Goal: Navigation & Orientation: Understand site structure

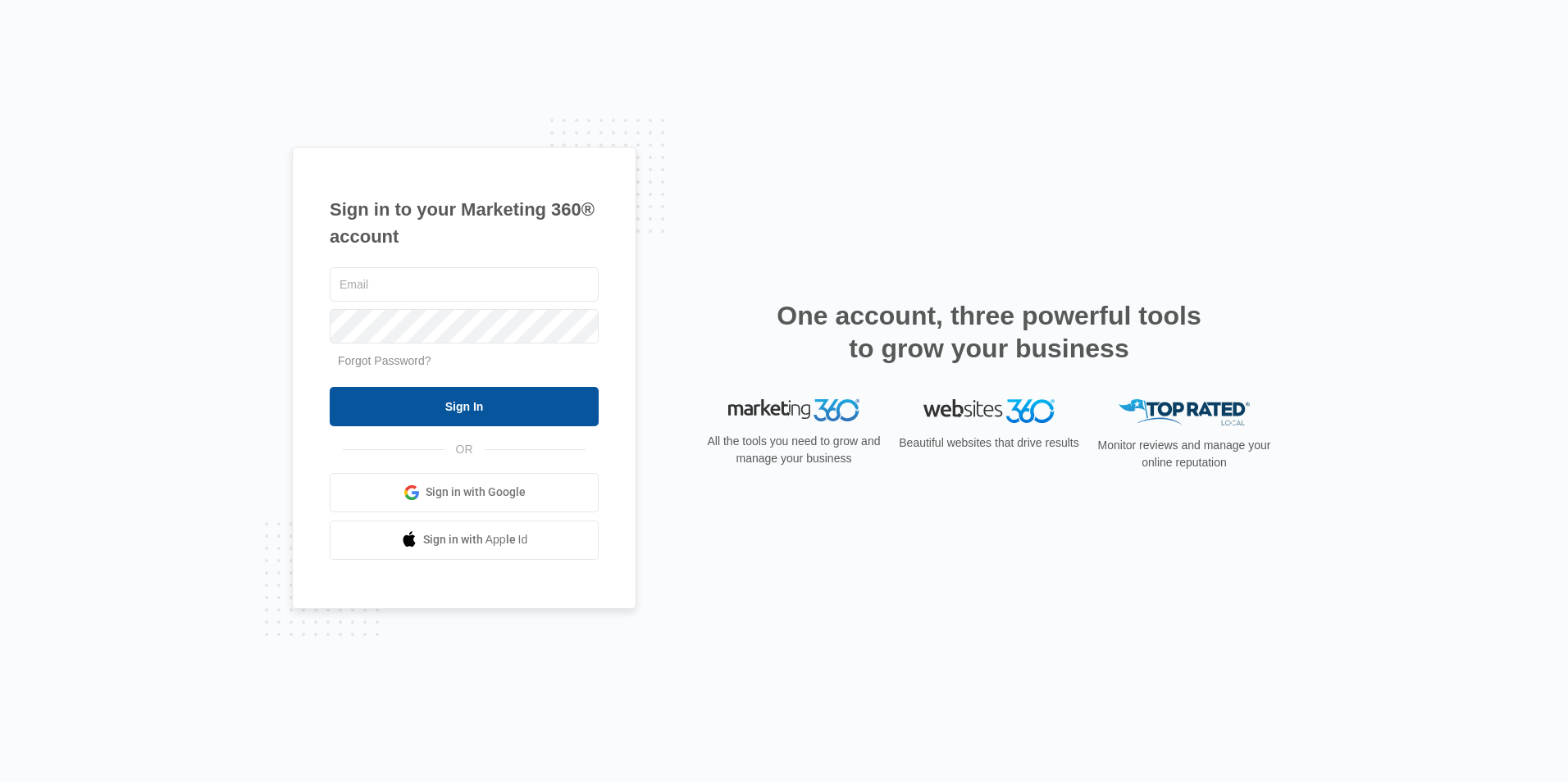
type input "[PERSON_NAME][EMAIL_ADDRESS][PERSON_NAME][DOMAIN_NAME]"
click at [509, 409] on input "Sign In" at bounding box center [464, 406] width 269 height 39
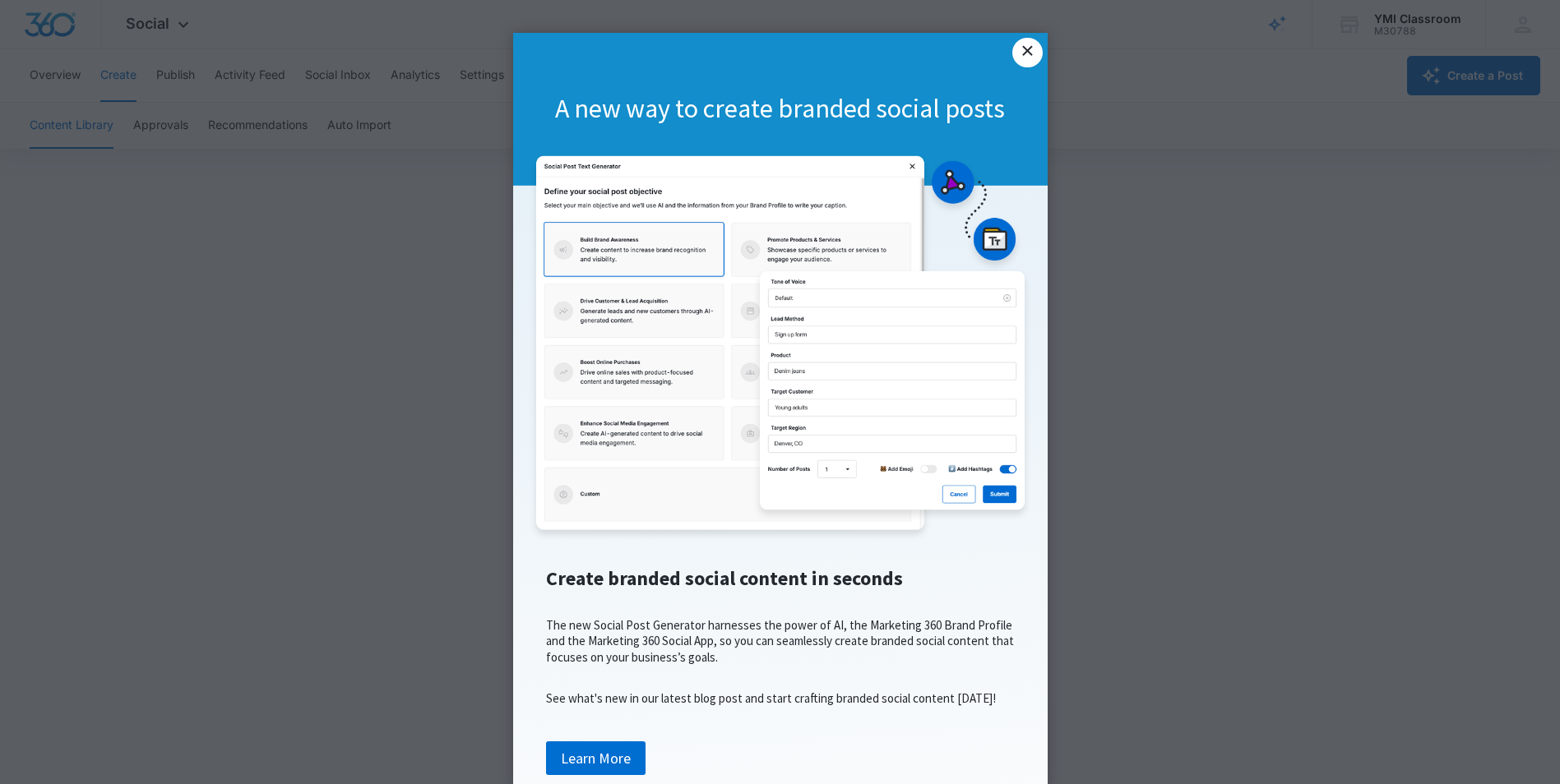
click at [1024, 54] on link "×" at bounding box center [1027, 52] width 30 height 30
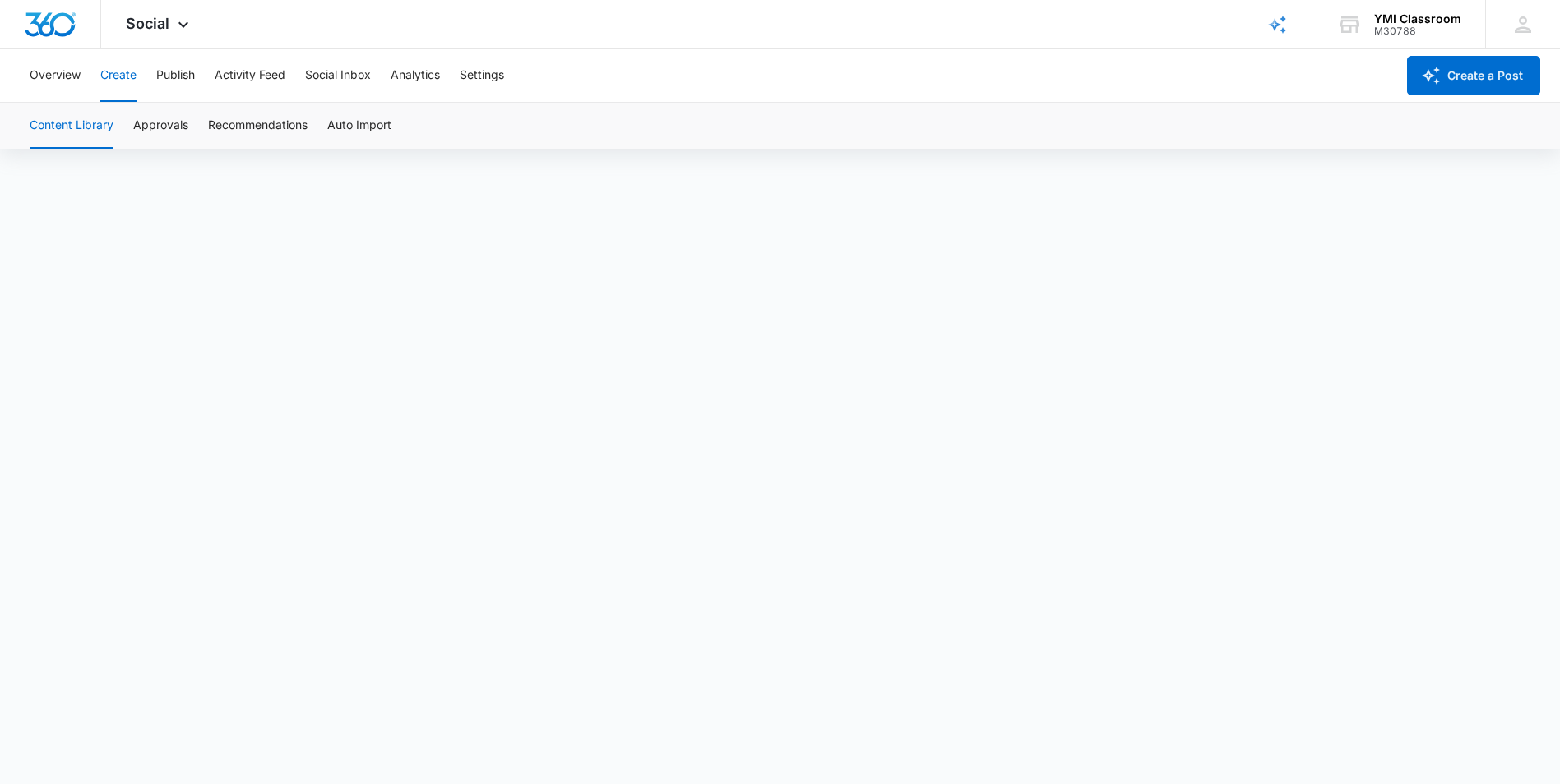
scroll to position [12, 0]
click at [169, 131] on button "Approvals" at bounding box center [161, 126] width 55 height 46
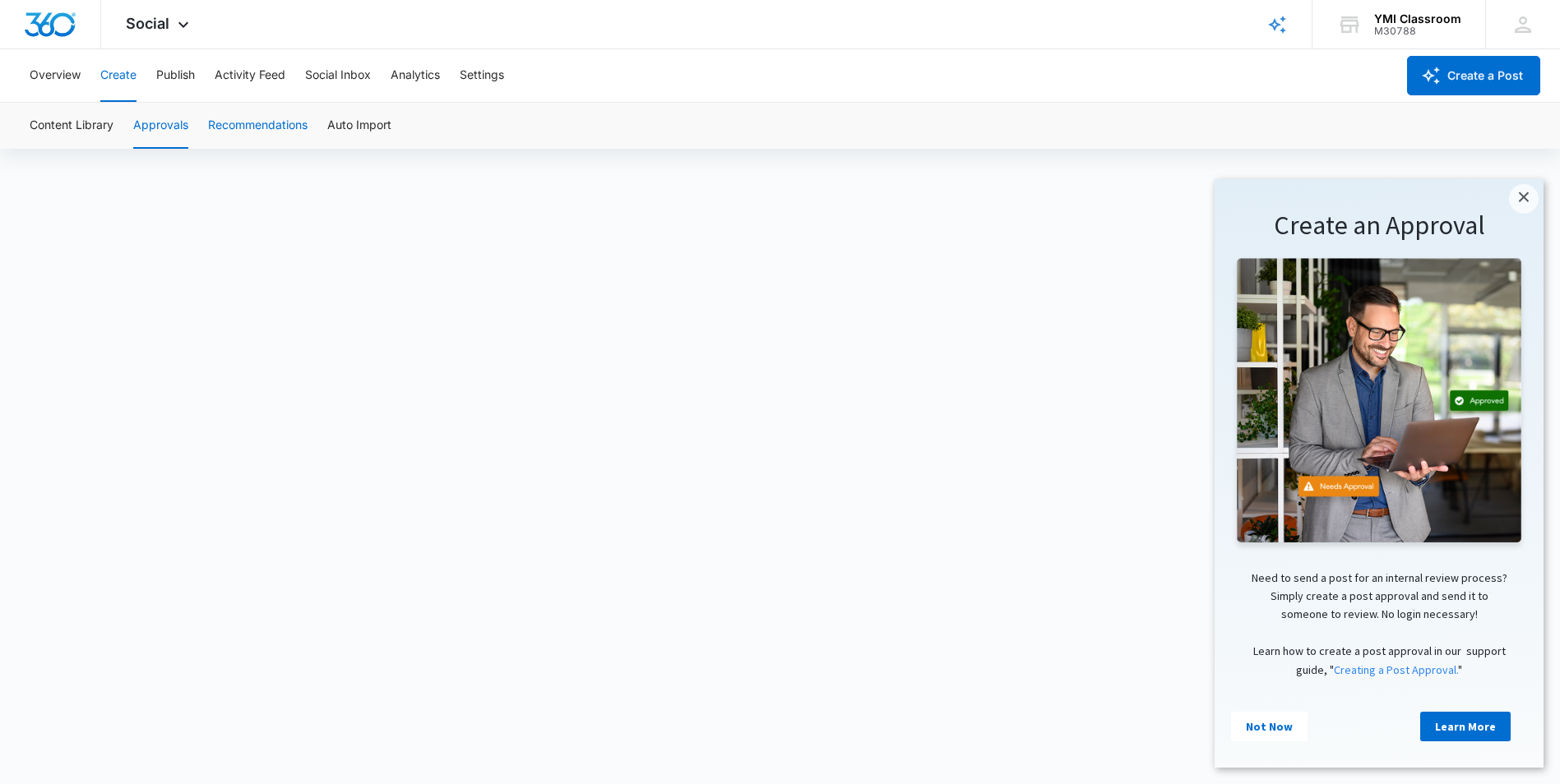
click at [247, 127] on button "Recommendations" at bounding box center [258, 126] width 100 height 46
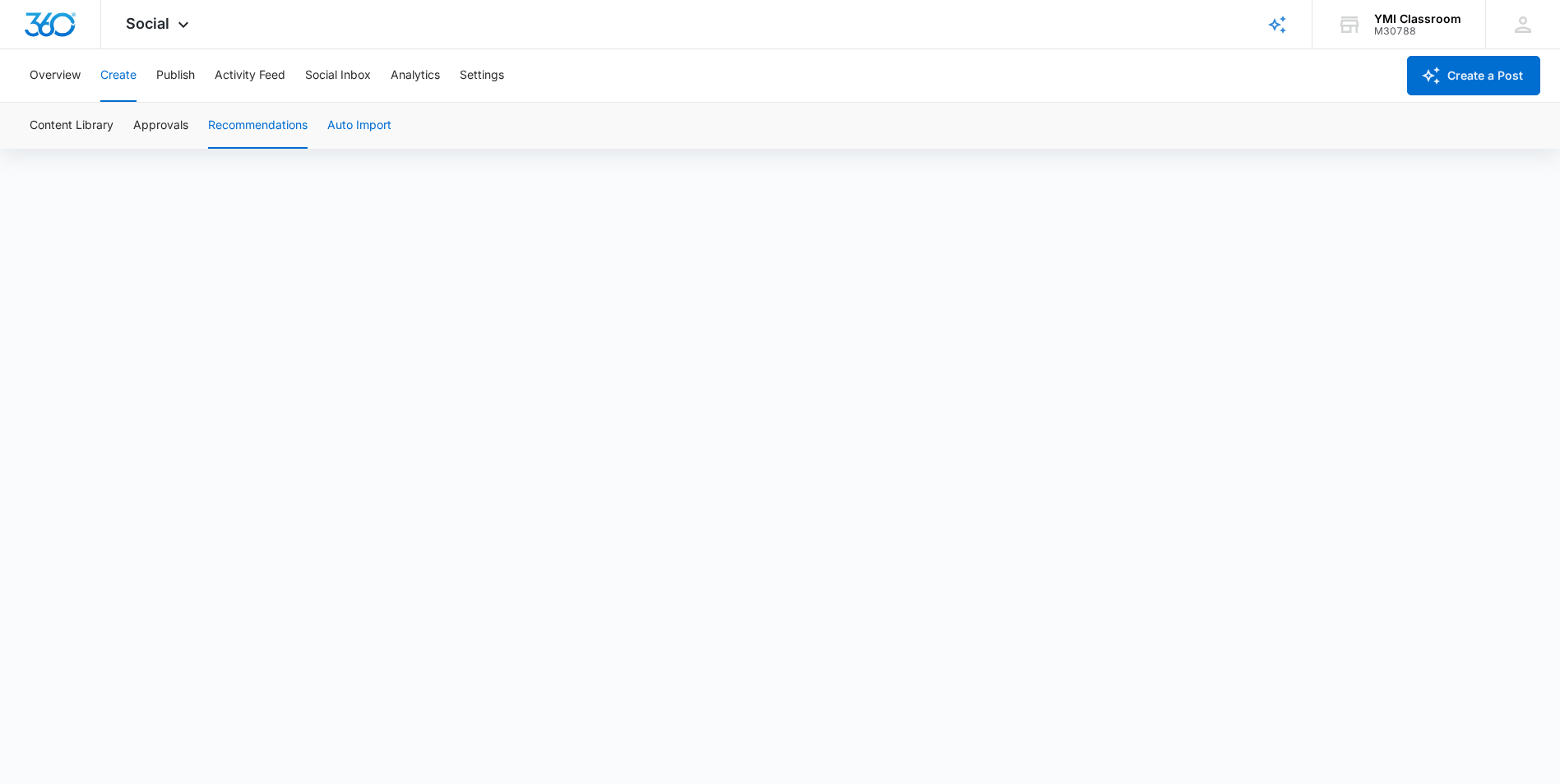
click at [352, 116] on button "Auto Import" at bounding box center [359, 126] width 64 height 46
click at [353, 76] on button "Social Inbox" at bounding box center [338, 76] width 65 height 53
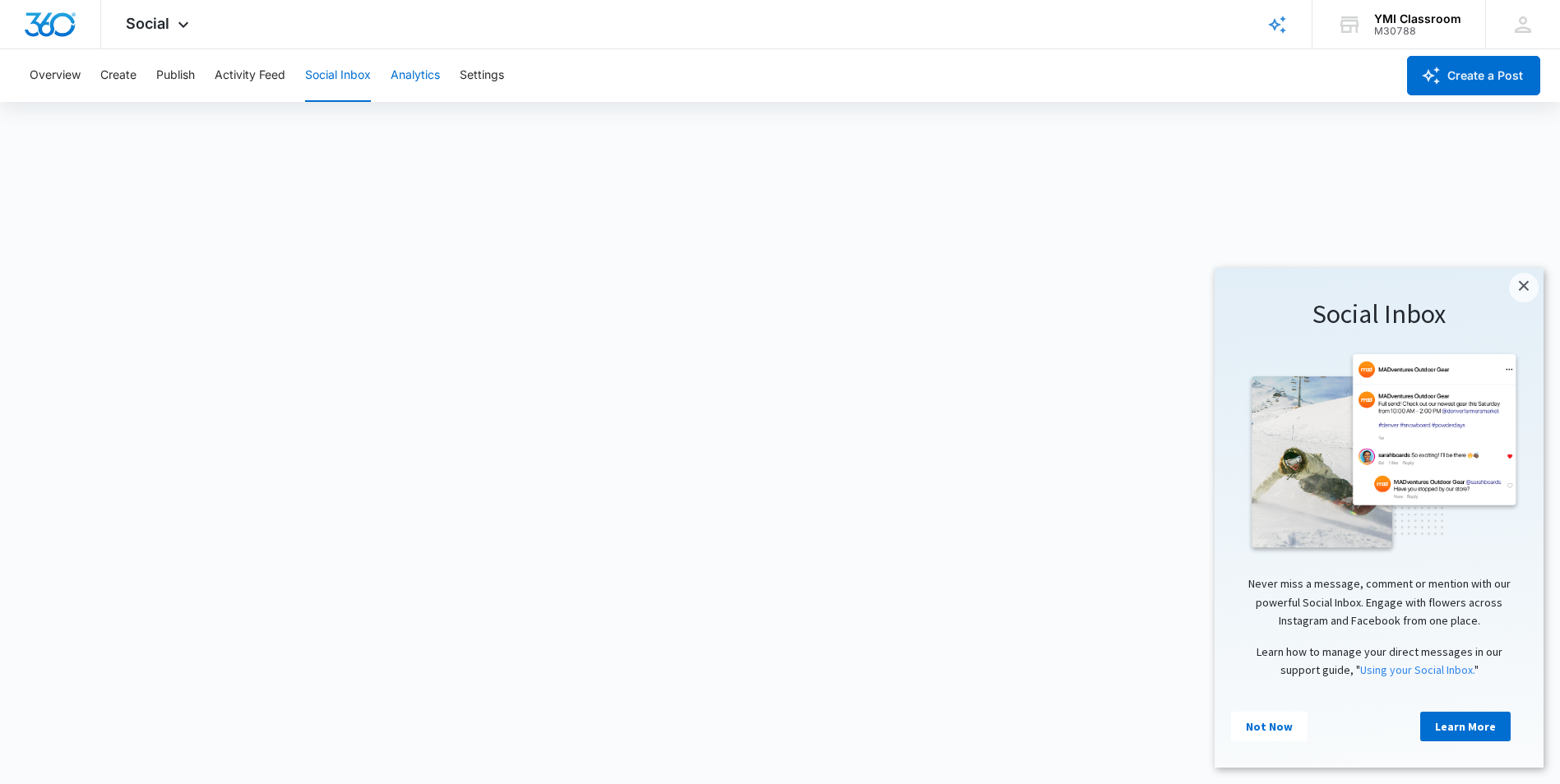
click at [418, 77] on button "Analytics" at bounding box center [415, 76] width 49 height 53
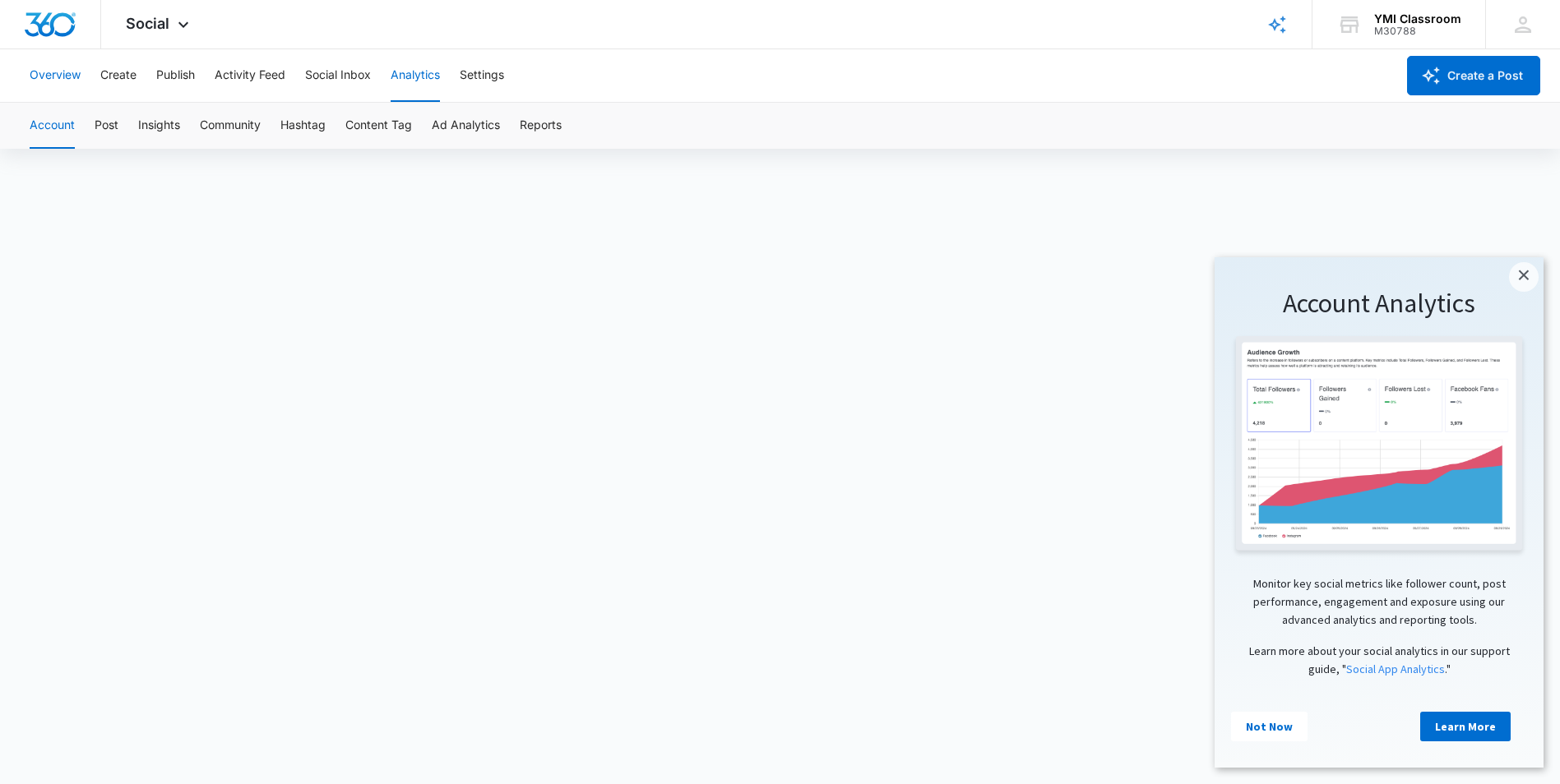
click at [47, 80] on button "Overview" at bounding box center [55, 76] width 51 height 53
